Goal: Task Accomplishment & Management: Use online tool/utility

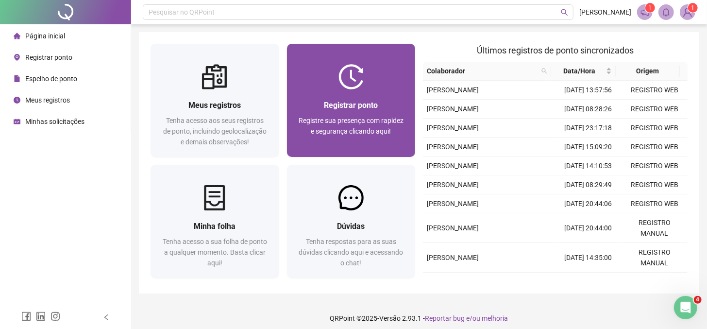
click at [341, 101] on span "Registrar ponto" at bounding box center [351, 105] width 54 height 9
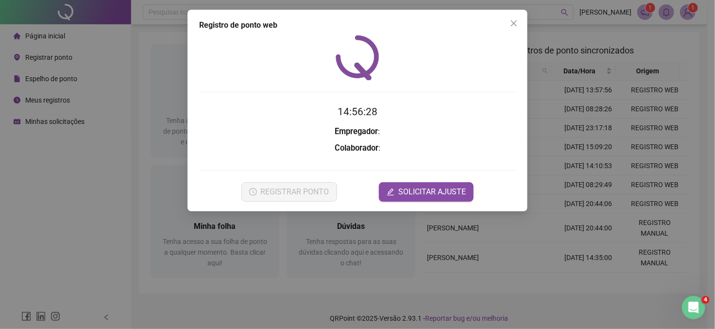
click at [521, 21] on div "Registro de ponto web 14:56:28 Empregador : Colaborador : REGISTRAR PONTO SOLIC…" at bounding box center [357, 110] width 340 height 201
click at [512, 27] on icon "close" at bounding box center [514, 23] width 8 height 8
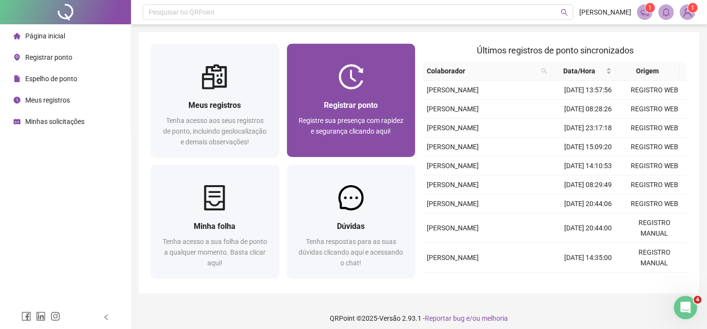
click at [378, 98] on div "Registrar ponto Registre sua presença com rapidez e segurança clicando aqui!" at bounding box center [351, 122] width 129 height 67
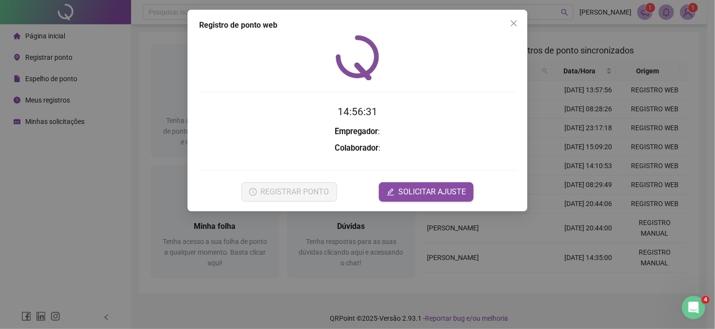
click at [474, 64] on div at bounding box center [357, 57] width 317 height 45
click at [507, 23] on span "Close" at bounding box center [514, 23] width 16 height 8
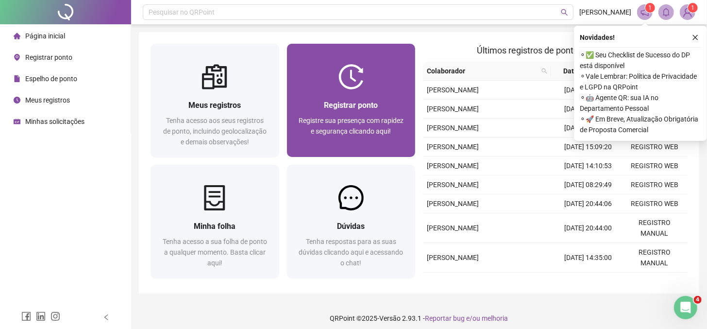
click at [369, 96] on div "Registrar ponto Registre sua presença com rapidez e segurança clicando aqui!" at bounding box center [351, 122] width 129 height 67
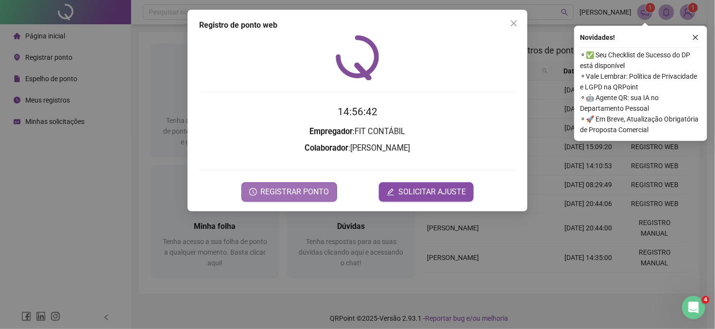
click at [301, 196] on span "REGISTRAR PONTO" at bounding box center [295, 192] width 68 height 12
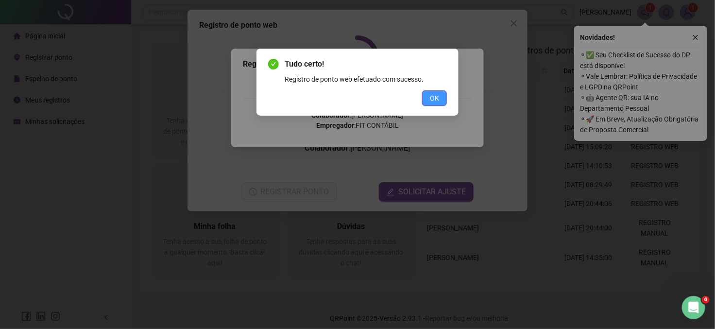
click at [436, 99] on span "OK" at bounding box center [434, 98] width 9 height 11
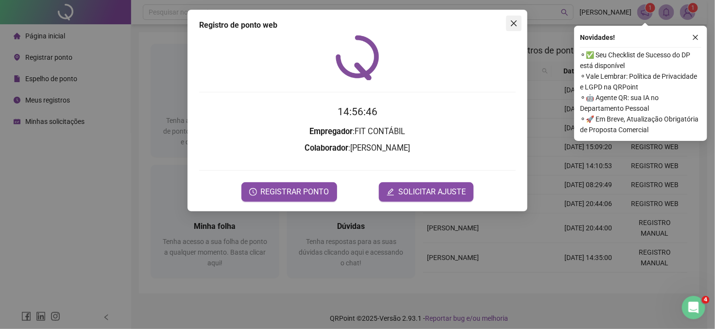
click at [513, 25] on icon "close" at bounding box center [514, 23] width 8 height 8
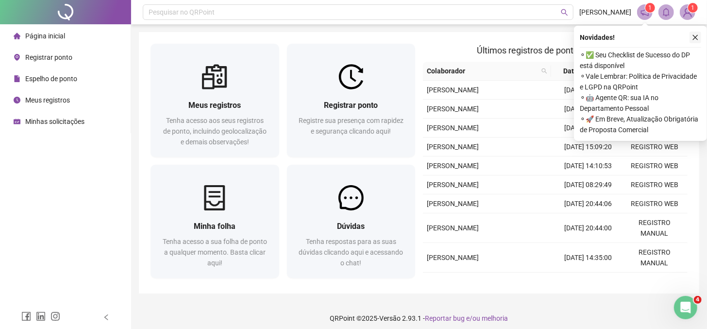
click at [695, 35] on icon "close" at bounding box center [695, 37] width 7 height 7
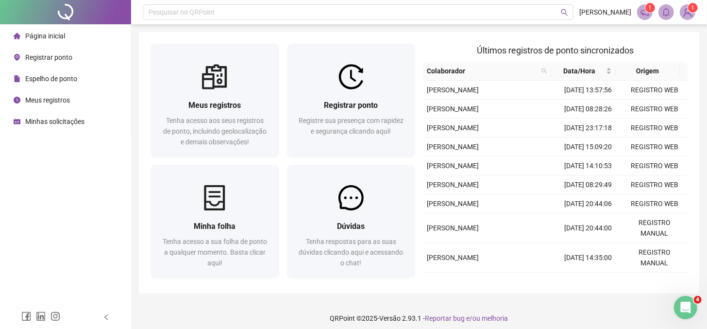
click at [29, 92] on div "Meus registros" at bounding box center [42, 99] width 56 height 19
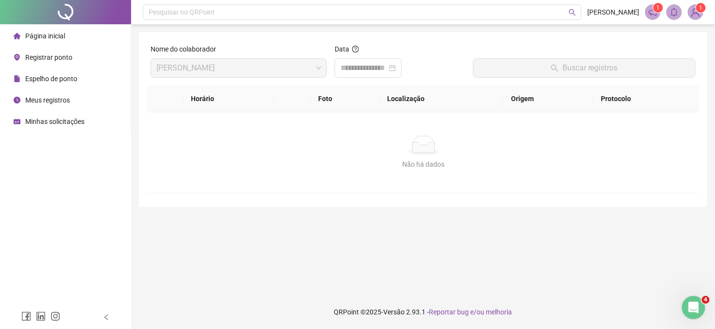
click at [65, 34] on li "Página inicial" at bounding box center [65, 35] width 127 height 19
